Goal: Task Accomplishment & Management: Complete application form

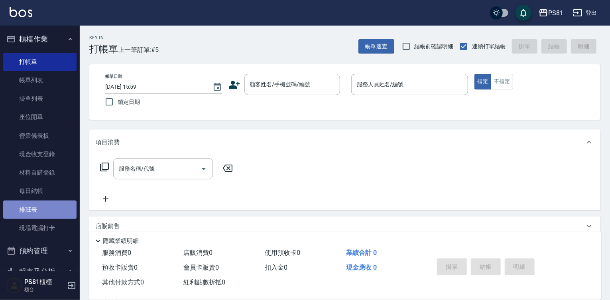
click at [41, 206] on link "排班表" at bounding box center [39, 209] width 73 height 18
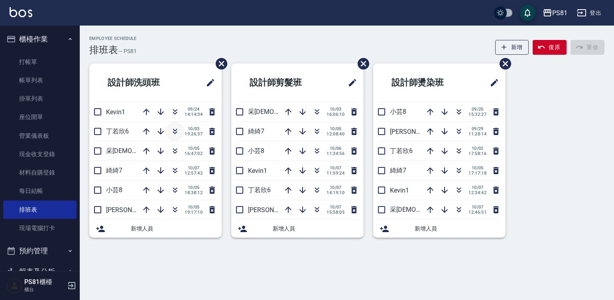
click at [172, 129] on icon "button" at bounding box center [175, 131] width 10 height 10
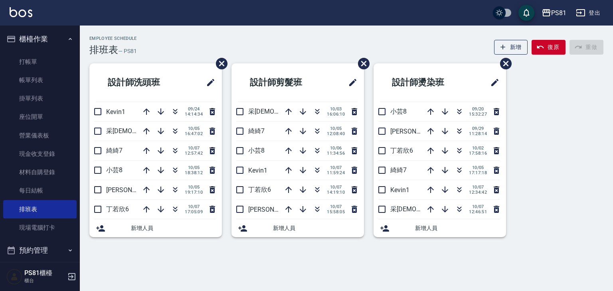
drag, startPoint x: 604, startPoint y: 5, endPoint x: 314, endPoint y: 249, distance: 378.6
click at [314, 249] on div "Employee Schedule 排班表 — PS81 新增 復原 重做 設計師洗頭班 Kevin1 [DATE] 14:14:34 采[PERSON_NA…" at bounding box center [346, 138] width 533 height 225
click at [30, 60] on link "打帳單" at bounding box center [39, 62] width 73 height 18
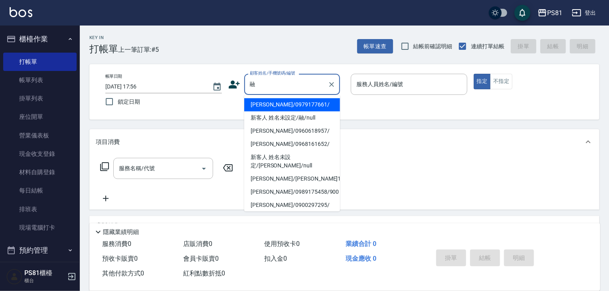
click at [296, 123] on li "新客人 姓名未設定/融/null" at bounding box center [292, 117] width 96 height 13
type input "新客人 姓名未設定/融/null"
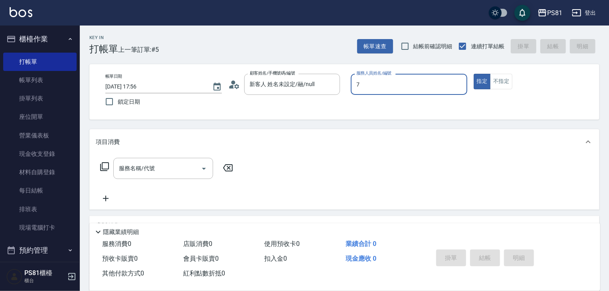
type input "綺綺-7"
type button "true"
drag, startPoint x: 139, startPoint y: 168, endPoint x: 134, endPoint y: 162, distance: 7.9
click at [137, 165] on div "服務名稱/代號 服務名稱/代號" at bounding box center [163, 168] width 100 height 21
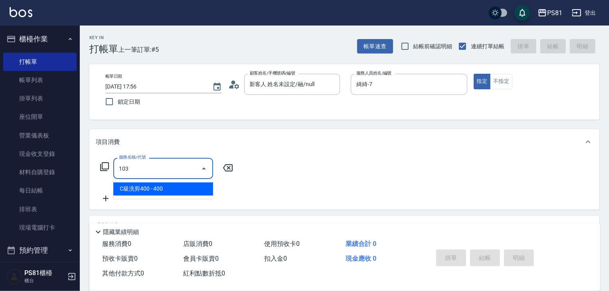
type input "C級洗剪400(103)"
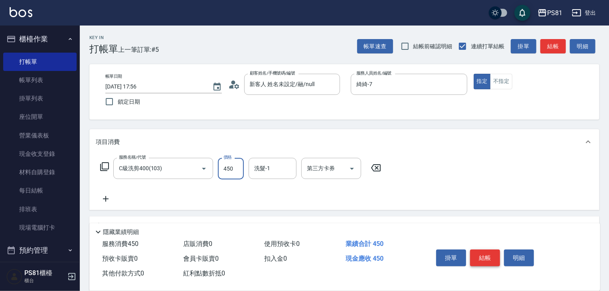
type input "450"
click at [485, 256] on button "結帳" at bounding box center [485, 258] width 30 height 17
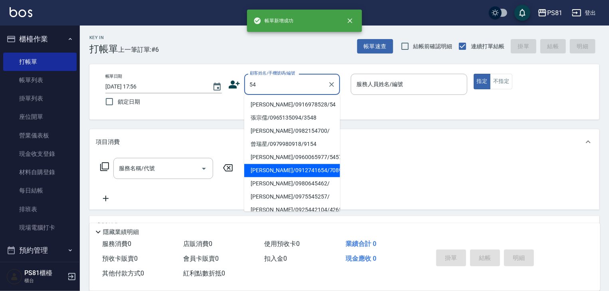
click at [302, 170] on li "[PERSON_NAME]/0912741654/7089" at bounding box center [292, 170] width 96 height 13
type input "[PERSON_NAME]/0912741654/7089"
type input "[DEMOGRAPHIC_DATA]-2"
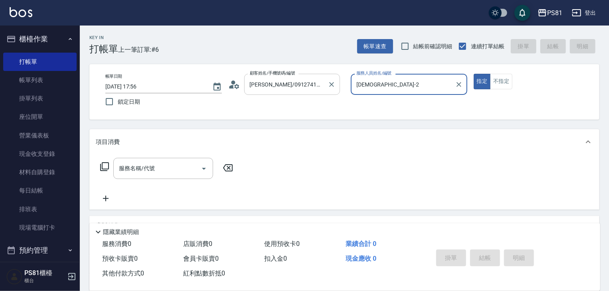
drag, startPoint x: 277, startPoint y: 84, endPoint x: 271, endPoint y: 87, distance: 6.1
click at [273, 85] on input "[PERSON_NAME]/0912741654/7089" at bounding box center [286, 84] width 77 height 14
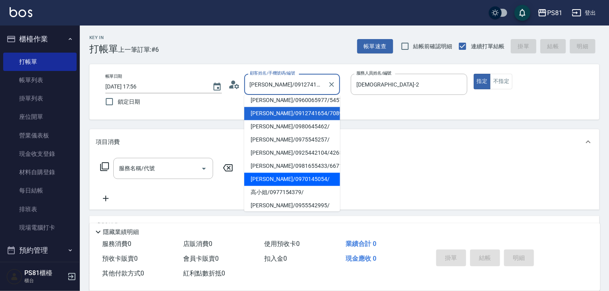
scroll to position [80, 0]
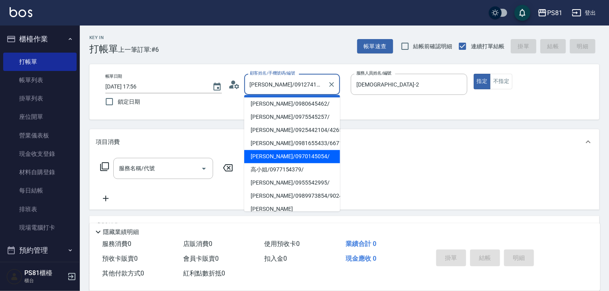
drag, startPoint x: 273, startPoint y: 166, endPoint x: 278, endPoint y: 160, distance: 7.4
click at [274, 166] on li "高小姐/0977154379/" at bounding box center [292, 169] width 96 height 13
type input "高小姐/0977154379/"
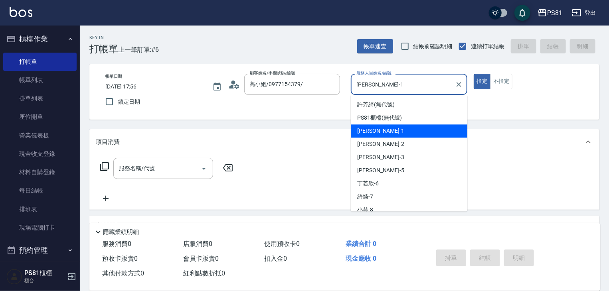
click at [386, 83] on input "[PERSON_NAME]-1" at bounding box center [402, 84] width 97 height 14
type input "綺綺-7"
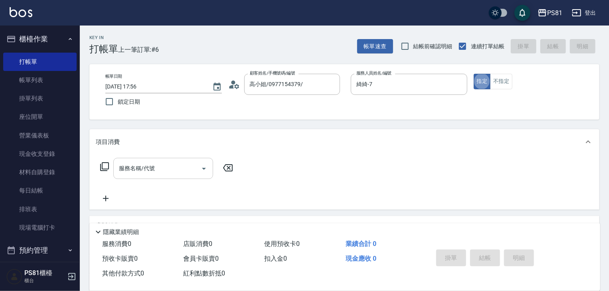
drag, startPoint x: 188, startPoint y: 170, endPoint x: 198, endPoint y: 179, distance: 13.8
click at [197, 178] on div "服務名稱/代號" at bounding box center [163, 168] width 100 height 21
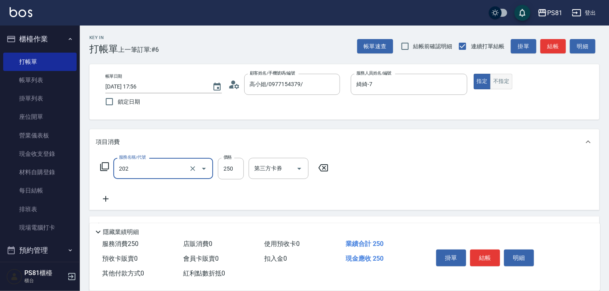
type input "單剪250(202)"
click at [496, 83] on button "不指定" at bounding box center [501, 82] width 22 height 16
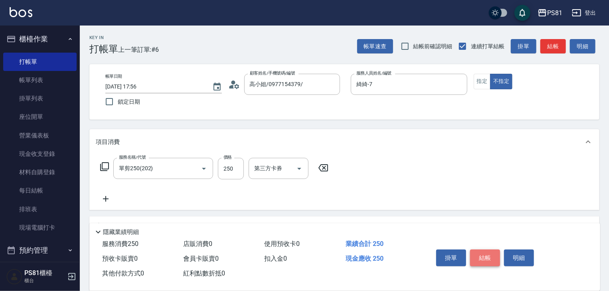
click at [478, 261] on button "結帳" at bounding box center [485, 258] width 30 height 17
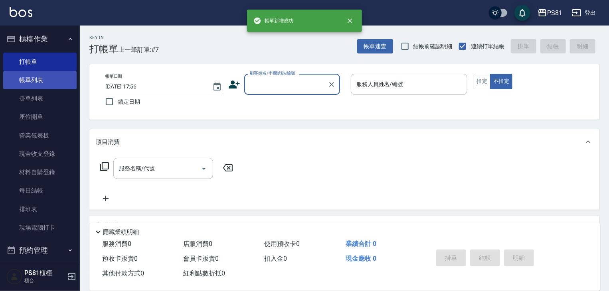
click at [31, 78] on link "帳單列表" at bounding box center [39, 80] width 73 height 18
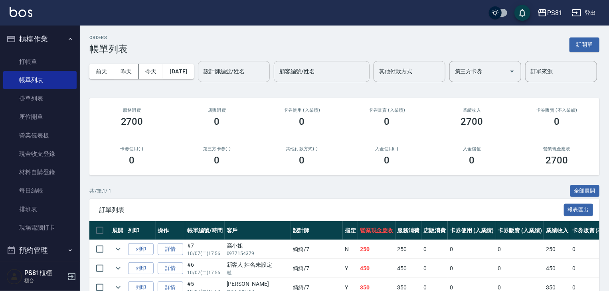
click at [198, 82] on div "設計師編號/姓名" at bounding box center [234, 71] width 72 height 21
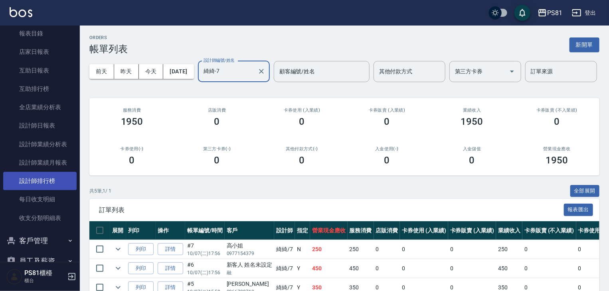
scroll to position [279, 0]
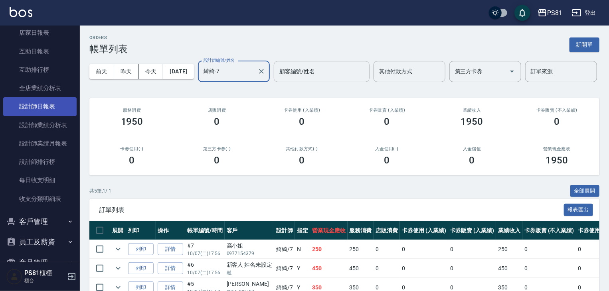
type input "綺綺-7"
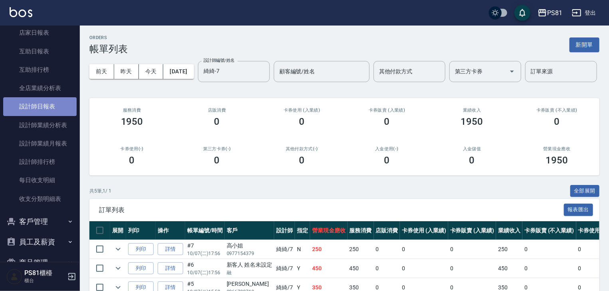
click at [47, 110] on link "設計師日報表" at bounding box center [39, 106] width 73 height 18
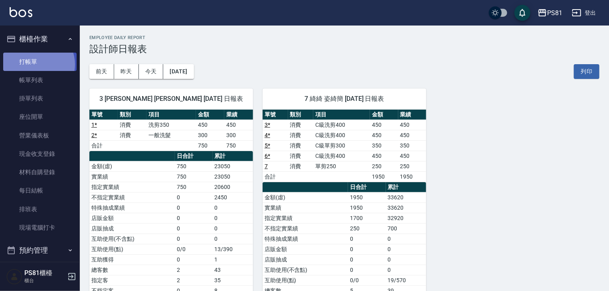
click at [36, 64] on link "打帳單" at bounding box center [39, 62] width 73 height 18
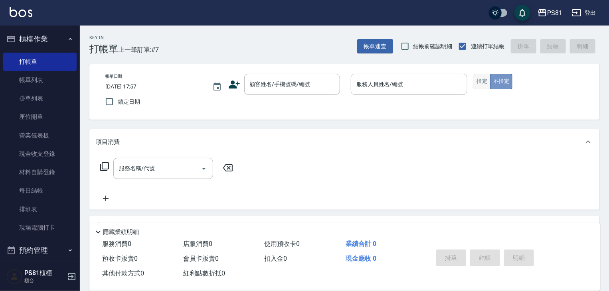
drag, startPoint x: 493, startPoint y: 84, endPoint x: 488, endPoint y: 83, distance: 4.5
click at [491, 84] on button "不指定" at bounding box center [501, 82] width 22 height 16
drag, startPoint x: 485, startPoint y: 81, endPoint x: 481, endPoint y: 84, distance: 5.2
click at [485, 81] on button "指定" at bounding box center [482, 82] width 17 height 16
click at [247, 83] on div "顧客姓名/手機號碼/編號" at bounding box center [292, 84] width 96 height 21
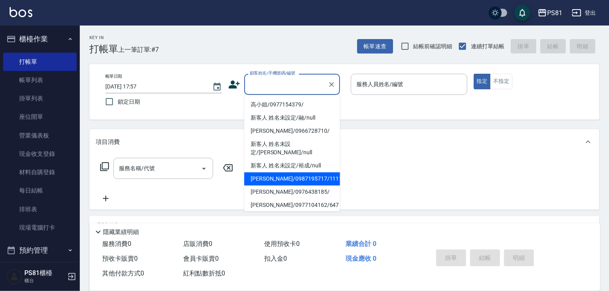
click at [308, 172] on li "[PERSON_NAME]/0987195717/111111" at bounding box center [292, 178] width 96 height 13
type input "[PERSON_NAME]/0987195717/111111"
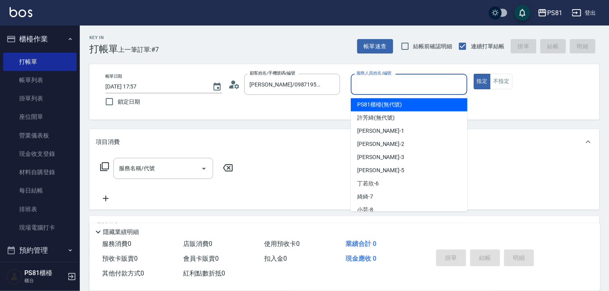
click at [364, 89] on input "服務人員姓名/編號" at bounding box center [408, 84] width 109 height 14
type input "[PERSON_NAME]-3"
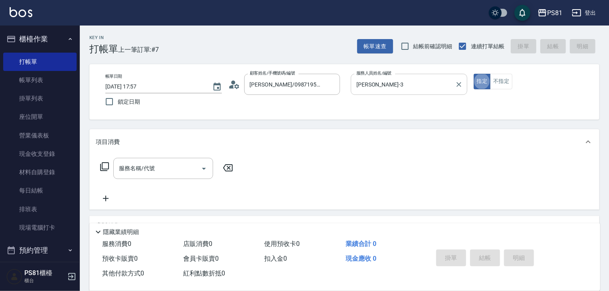
type button "true"
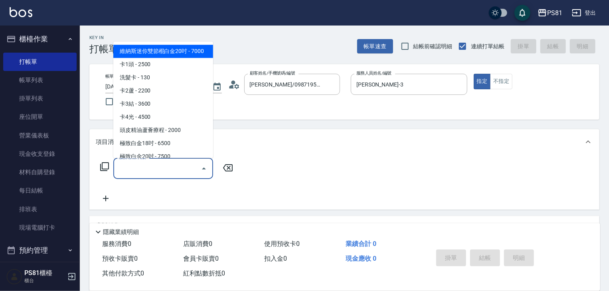
click at [137, 163] on input "服務名稱/代號" at bounding box center [157, 169] width 81 height 14
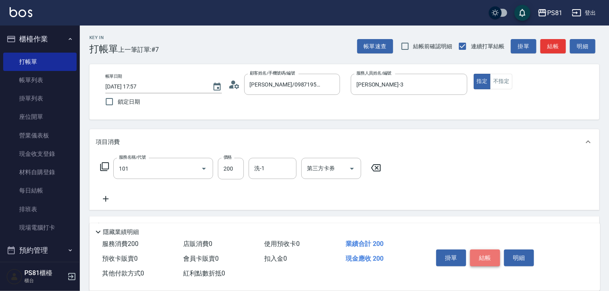
type input "一般洗髮(101)"
click at [484, 254] on button "結帳" at bounding box center [485, 258] width 30 height 17
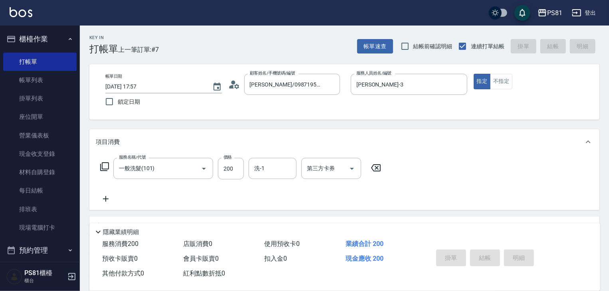
type input "[DATE] 18:06"
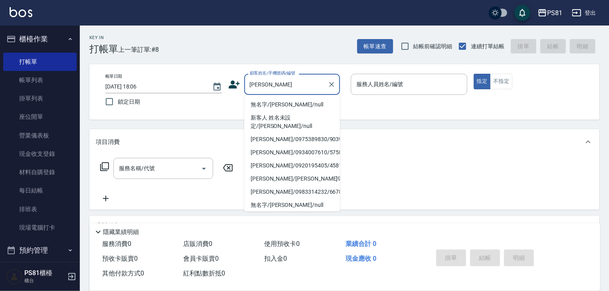
click at [291, 102] on li "無名字/[PERSON_NAME]/null" at bounding box center [292, 104] width 96 height 13
type input "無名字/[PERSON_NAME]/null"
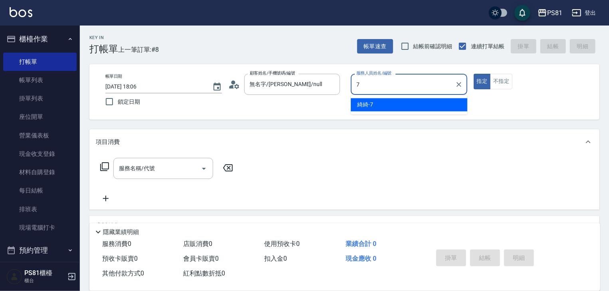
type input "綺綺-7"
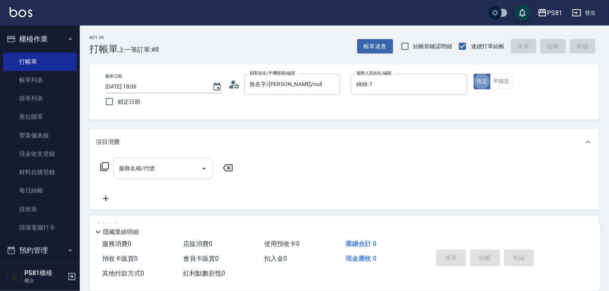
click at [162, 174] on input "服務名稱/代號" at bounding box center [157, 169] width 81 height 14
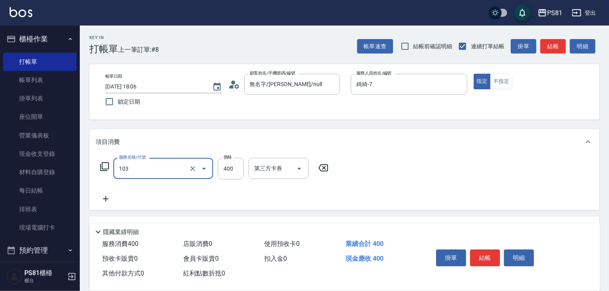
type input "C級洗剪400(103)"
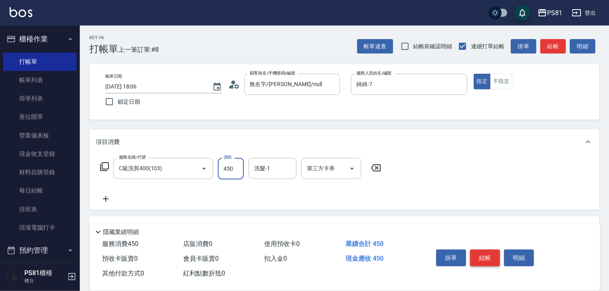
type input "450"
click at [489, 254] on button "結帳" at bounding box center [485, 258] width 30 height 17
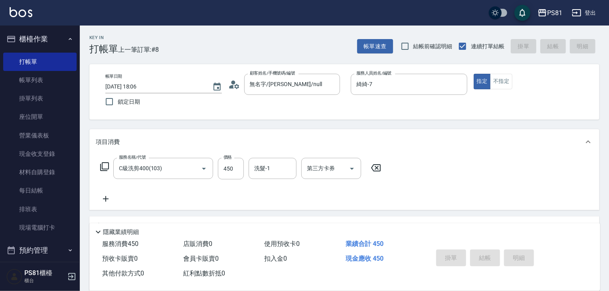
type input "[DATE] 18:16"
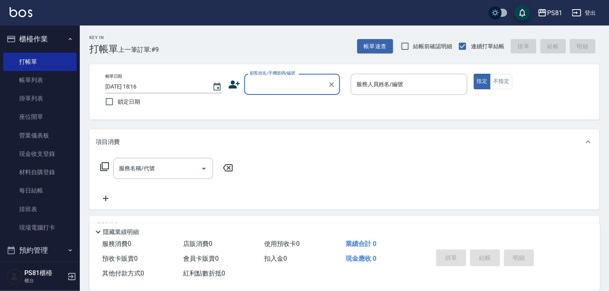
click at [559, 205] on div "服務名稱/代號 服務名稱/代號" at bounding box center [344, 182] width 510 height 55
drag, startPoint x: 562, startPoint y: 170, endPoint x: 571, endPoint y: 180, distance: 13.8
click at [567, 176] on div "服務名稱/代號 服務名稱/代號" at bounding box center [344, 182] width 510 height 55
click at [600, 206] on div "Key In 打帳單 上一筆訂單:#9 帳單速查 結帳前確認明細 連續打單結帳 掛單 結帳 明細 帳單日期 [DATE] 18:16 鎖定日期 顧客姓名/手機…" at bounding box center [344, 207] width 529 height 362
drag, startPoint x: 579, startPoint y: 13, endPoint x: 243, endPoint y: 114, distance: 351.4
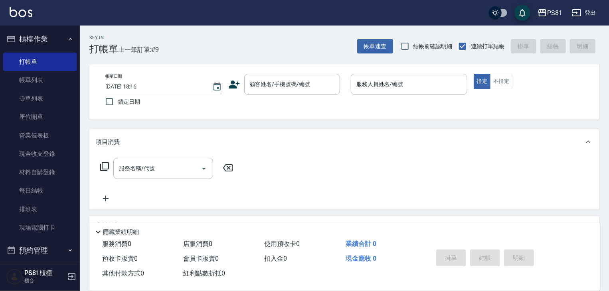
click at [243, 114] on div "PS81 登出 櫃檯作業 打帳單 帳單列表 掛單列表 座位開單 營業儀表板 現金收支登錄 材料自購登錄 每日結帳 排班表 現場電腦打卡 預約管理 預約管理 單…" at bounding box center [304, 194] width 609 height 388
click at [231, 94] on div "顧客姓名/手機號碼/編號 顧客姓名/手機號碼/編號" at bounding box center [286, 84] width 117 height 21
click at [233, 85] on icon at bounding box center [234, 85] width 11 height 8
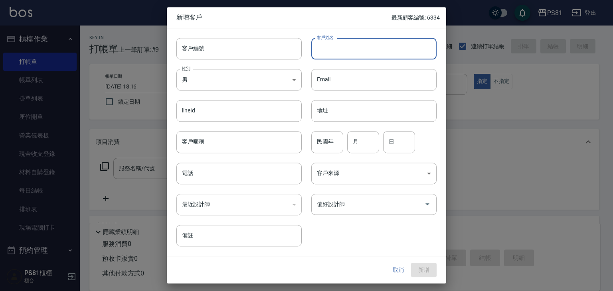
click at [371, 47] on input "客戶姓名" at bounding box center [373, 49] width 125 height 22
type input "[PERSON_NAME]"
click at [223, 170] on input "電話" at bounding box center [238, 174] width 125 height 22
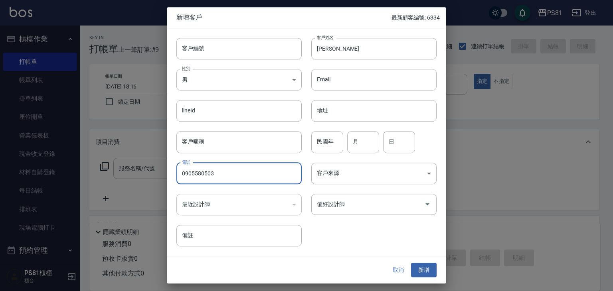
type input "0905580503"
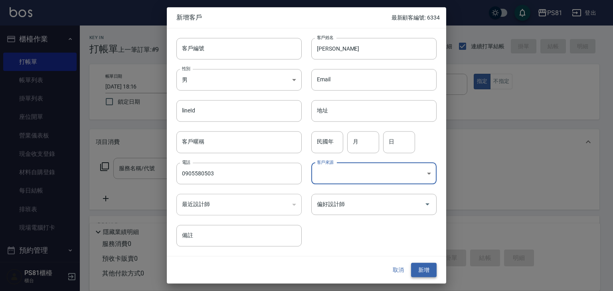
click at [425, 264] on button "新增" at bounding box center [424, 270] width 26 height 15
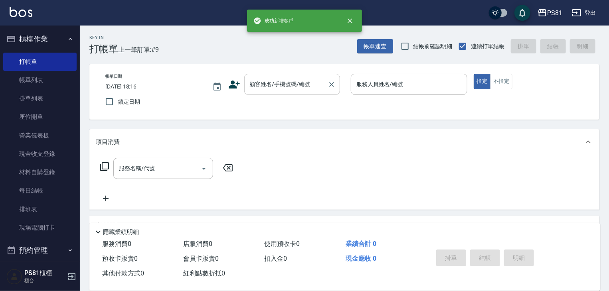
click at [270, 83] on input "顧客姓名/手機號碼/編號" at bounding box center [286, 84] width 77 height 14
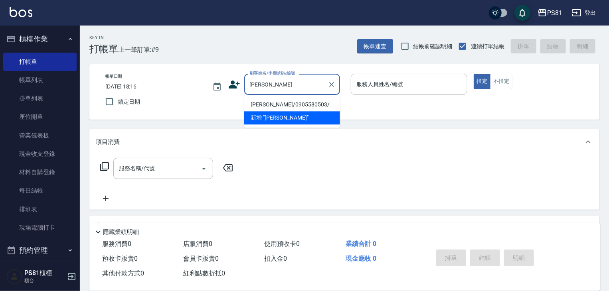
drag, startPoint x: 285, startPoint y: 104, endPoint x: 307, endPoint y: 101, distance: 21.8
click at [285, 104] on li "[PERSON_NAME]/0905580503/" at bounding box center [292, 104] width 96 height 13
type input "[PERSON_NAME]/0905580503/"
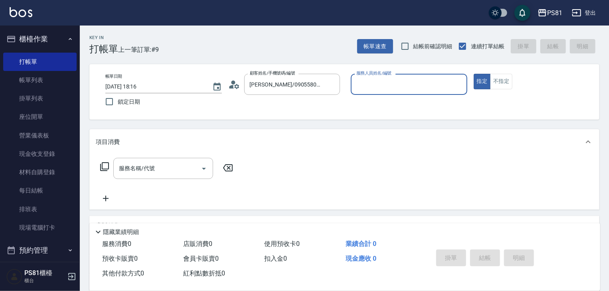
drag, startPoint x: 392, startPoint y: 73, endPoint x: 389, endPoint y: 87, distance: 13.4
click at [392, 75] on div "帳單日期 [DATE] 18:16 鎖定日期 顧客姓名/手機號碼/編號 [PERSON_NAME]/0905580503/ 顧客姓名/手機號碼/編號 服務人員…" at bounding box center [344, 91] width 510 height 55
click at [373, 93] on div "服務人員姓名/編號" at bounding box center [409, 84] width 117 height 21
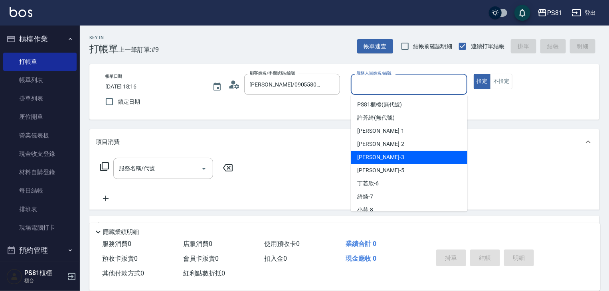
click at [367, 153] on div "[PERSON_NAME] -3" at bounding box center [409, 157] width 117 height 13
type input "[PERSON_NAME]-3"
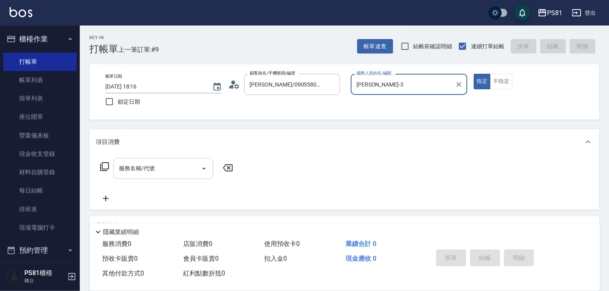
click at [154, 163] on input "服務名稱/代號" at bounding box center [157, 169] width 81 height 14
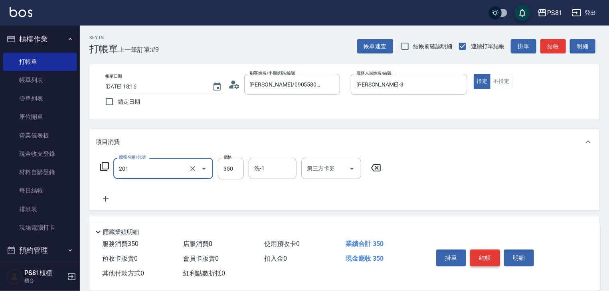
type input "洗剪350(201)"
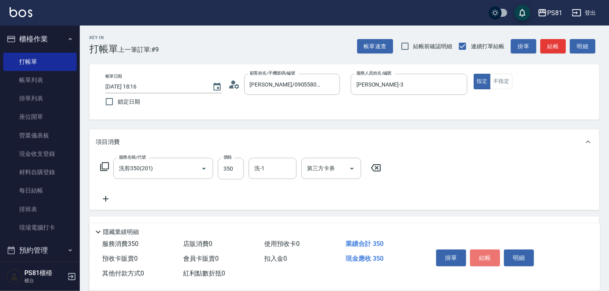
drag, startPoint x: 480, startPoint y: 253, endPoint x: 487, endPoint y: 253, distance: 6.4
click at [487, 255] on button "結帳" at bounding box center [485, 258] width 30 height 17
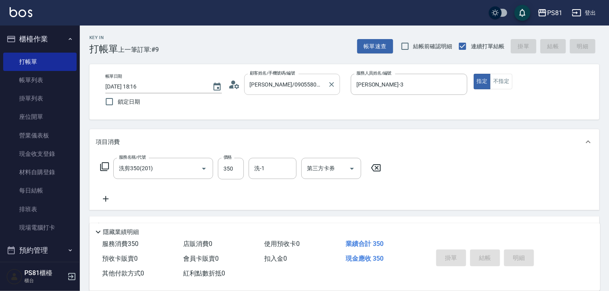
type input "[DATE] 18:45"
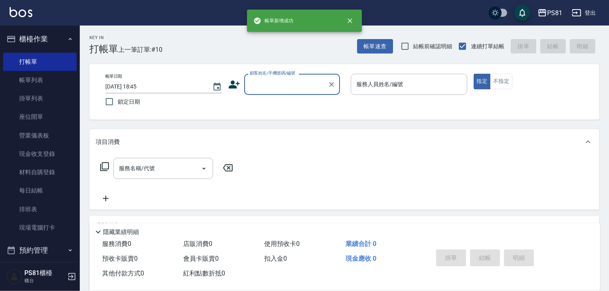
click at [282, 85] on input "顧客姓名/手機號碼/編號" at bounding box center [286, 84] width 77 height 14
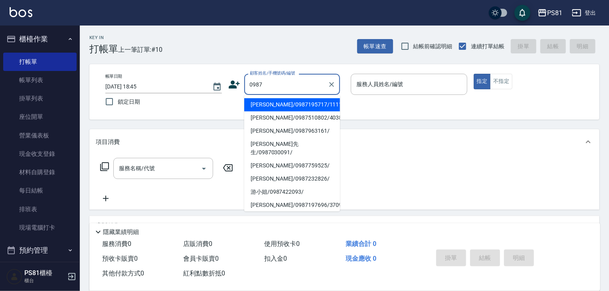
click at [305, 103] on li "[PERSON_NAME]/0987195717/111111" at bounding box center [292, 104] width 96 height 13
type input "[PERSON_NAME]/0987195717/111111"
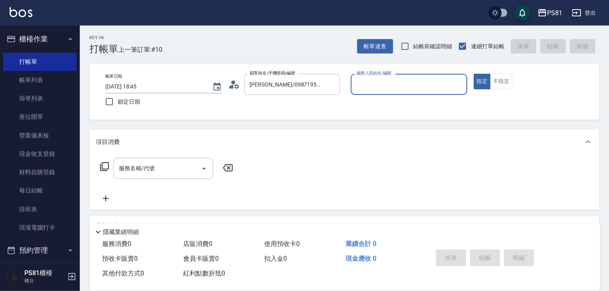
click at [386, 77] on div "服務人員姓名/編號" at bounding box center [409, 84] width 117 height 21
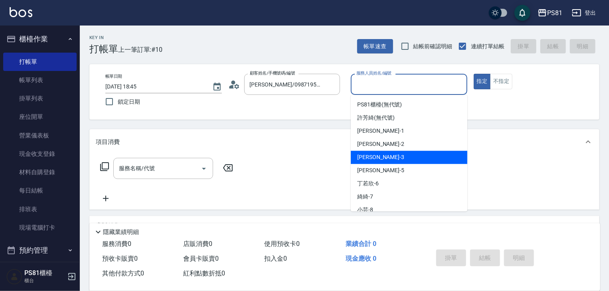
click at [389, 156] on div "[PERSON_NAME] -3" at bounding box center [409, 157] width 117 height 13
type input "[PERSON_NAME]-3"
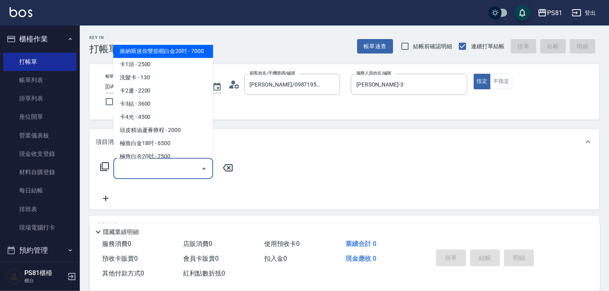
click at [159, 166] on input "服務名稱/代號" at bounding box center [157, 169] width 81 height 14
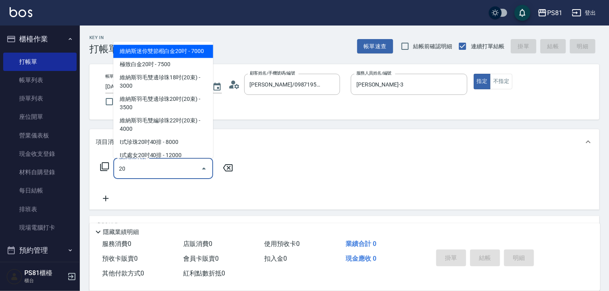
type input "2"
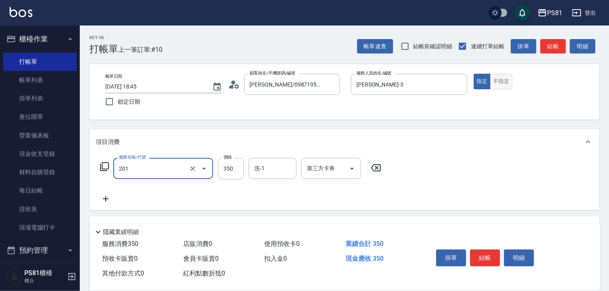
type input "洗剪350(201)"
drag, startPoint x: 508, startPoint y: 79, endPoint x: 496, endPoint y: 122, distance: 44.6
click at [508, 80] on button "不指定" at bounding box center [501, 82] width 22 height 16
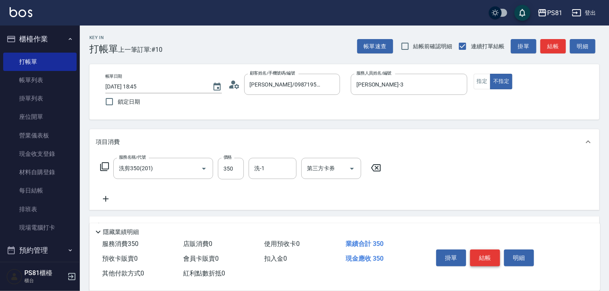
click at [480, 255] on button "結帳" at bounding box center [485, 258] width 30 height 17
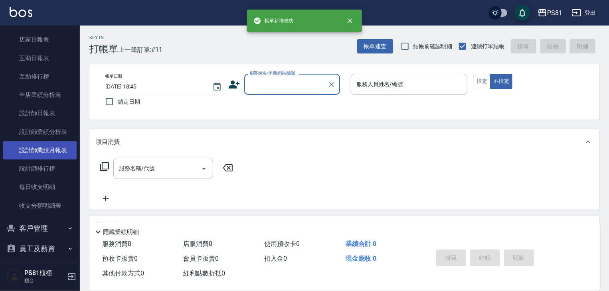
scroll to position [319, 0]
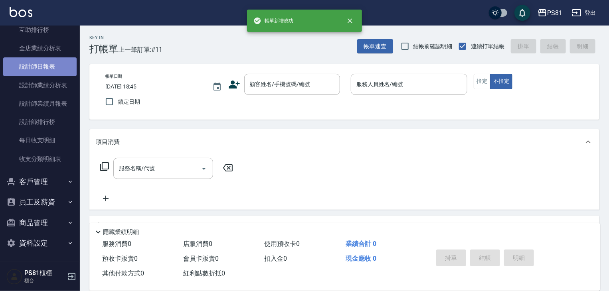
click at [45, 65] on link "設計師日報表" at bounding box center [39, 66] width 73 height 18
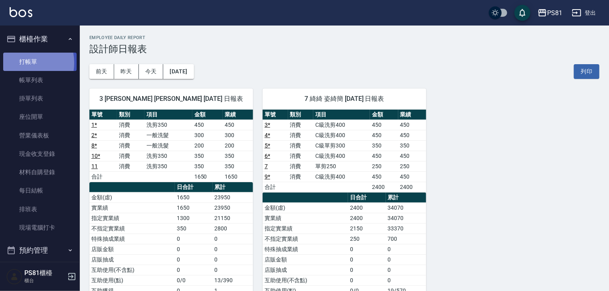
click at [18, 63] on link "打帳單" at bounding box center [39, 62] width 73 height 18
